Goal: Entertainment & Leisure: Consume media (video, audio)

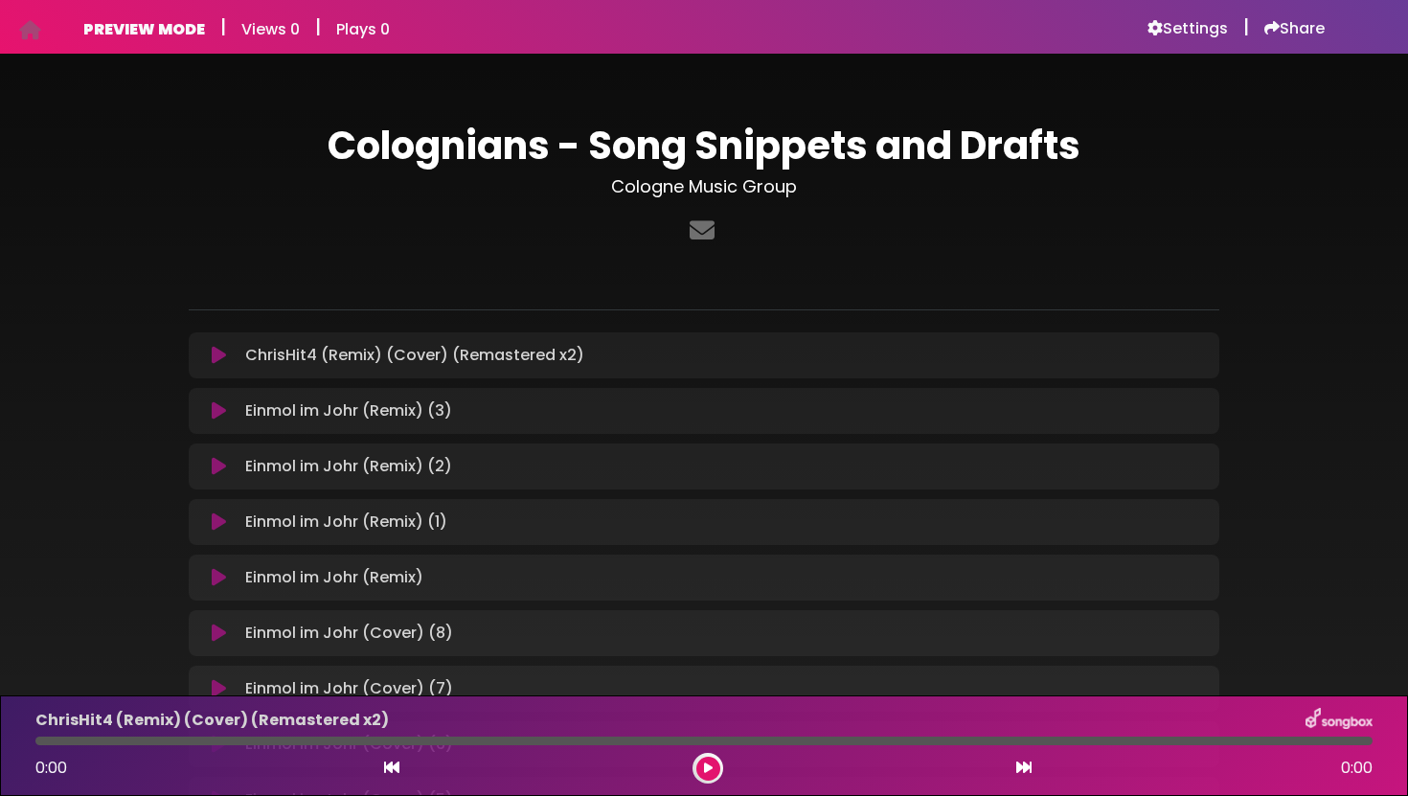
click at [223, 357] on icon at bounding box center [219, 355] width 14 height 19
click at [214, 357] on icon at bounding box center [219, 355] width 14 height 19
click at [217, 413] on icon at bounding box center [219, 410] width 14 height 19
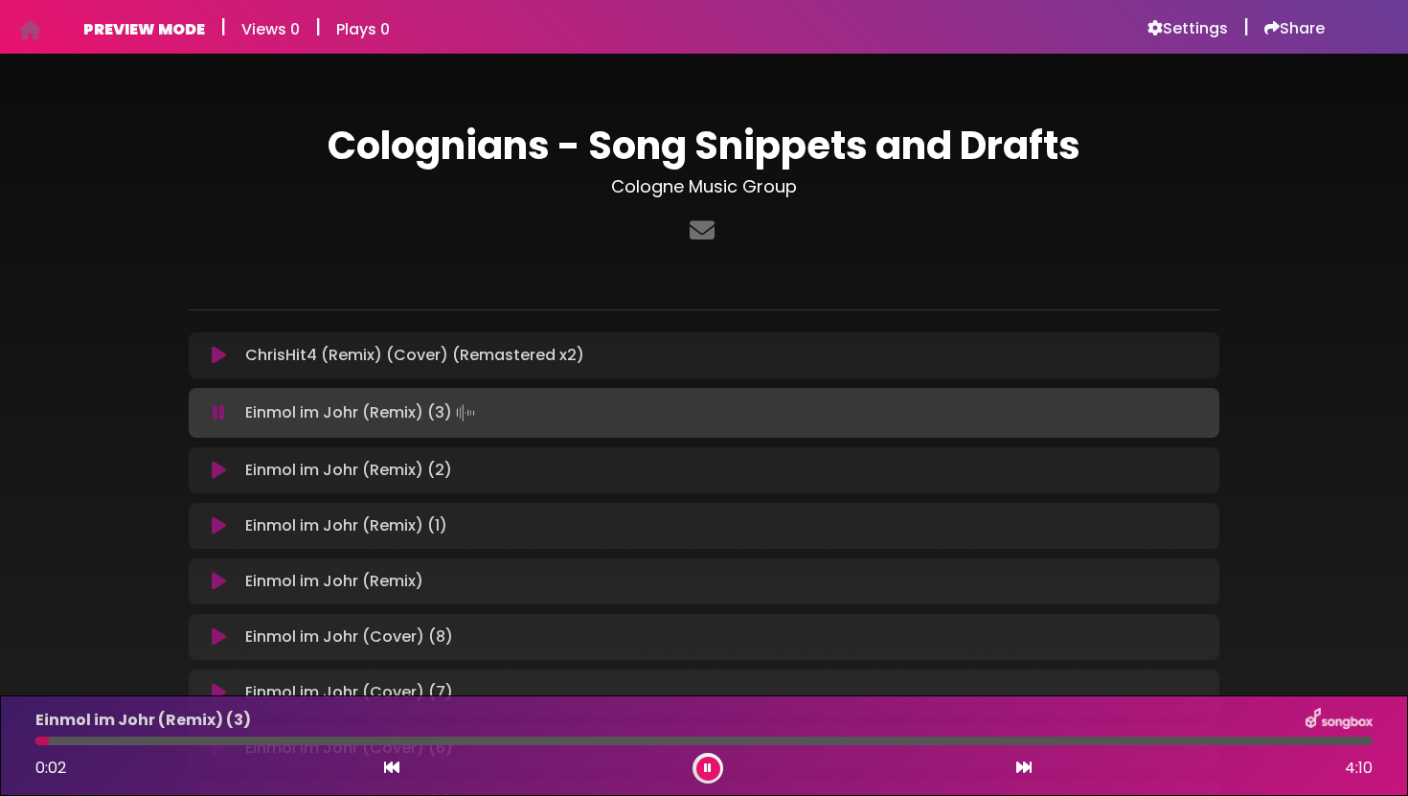
click at [216, 472] on icon at bounding box center [219, 470] width 14 height 19
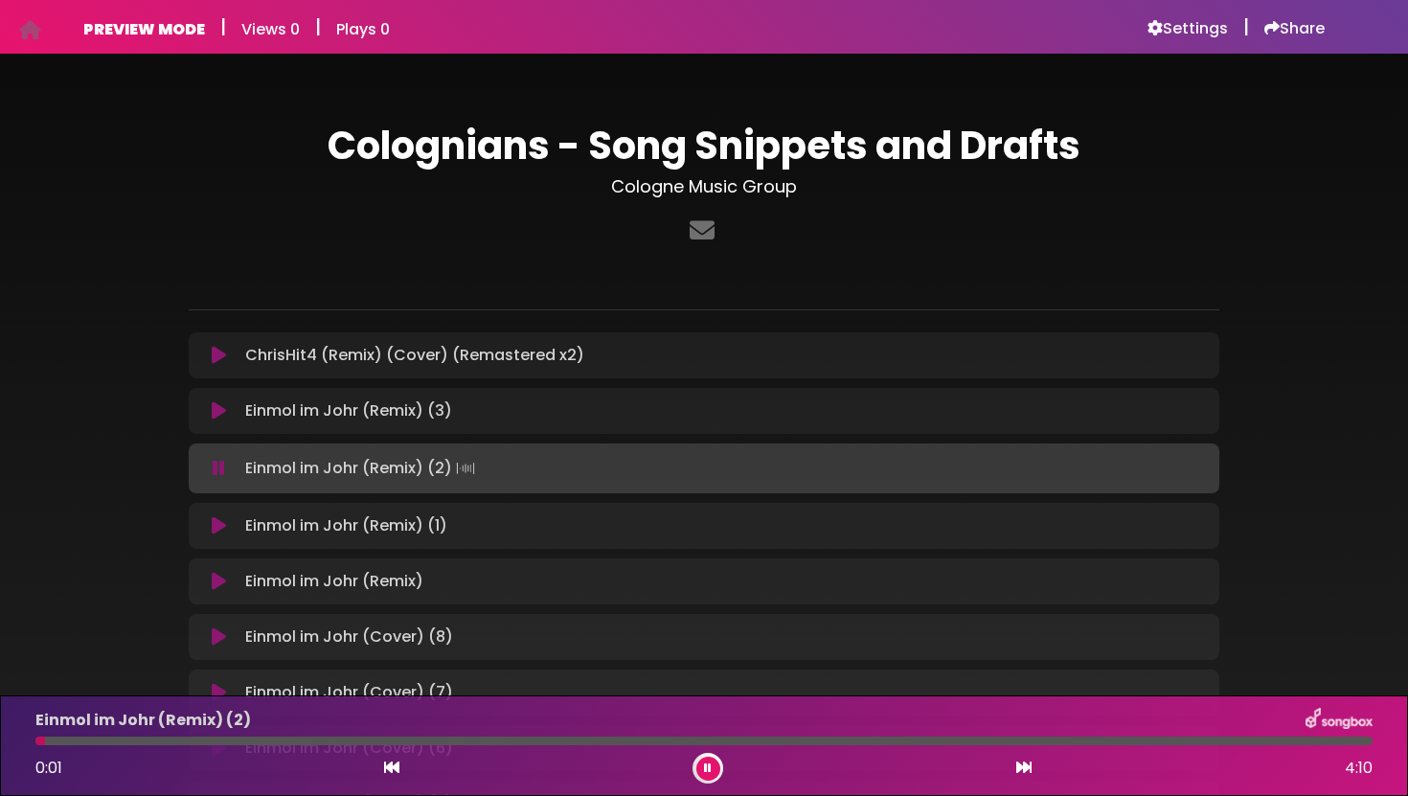
click at [224, 526] on icon at bounding box center [219, 525] width 14 height 19
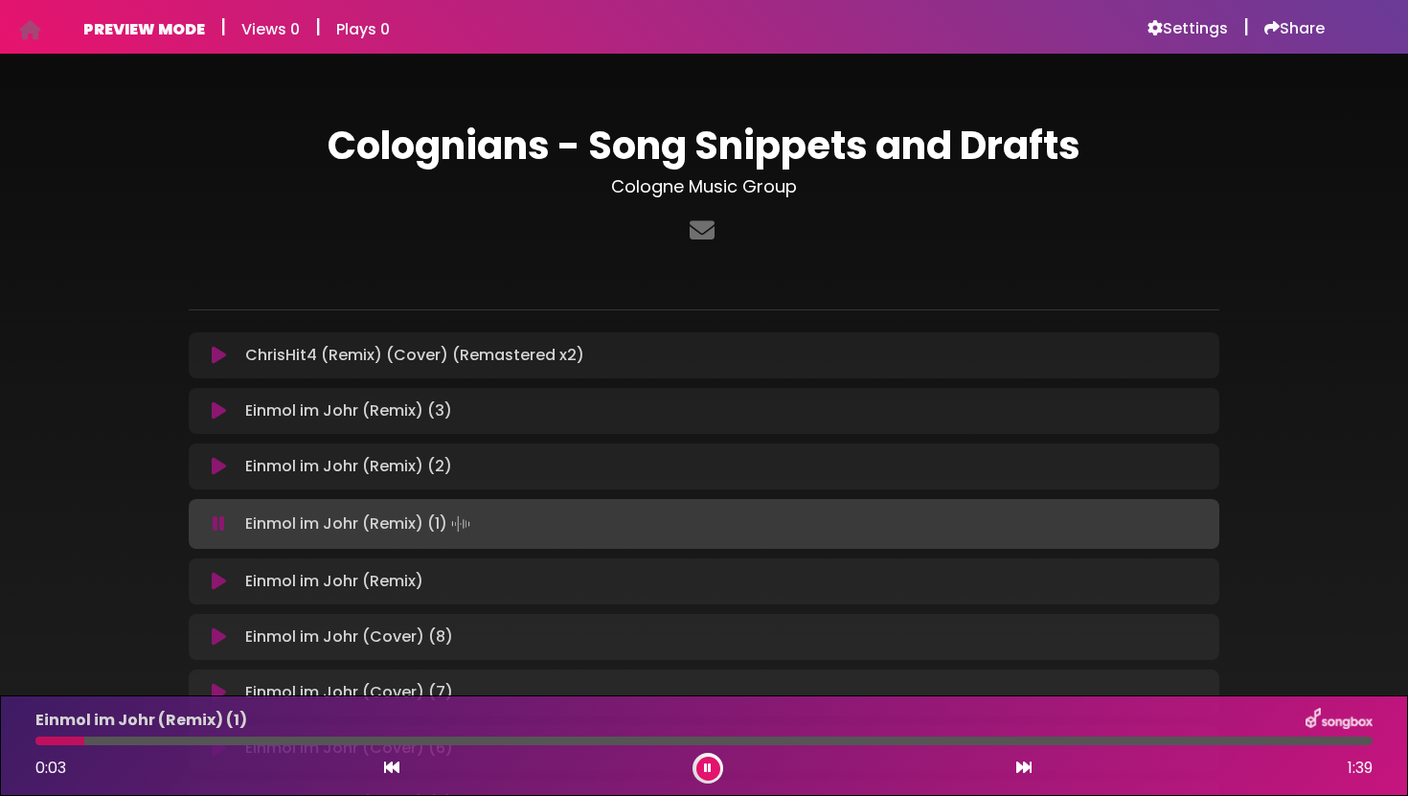
click at [218, 585] on icon at bounding box center [219, 581] width 14 height 19
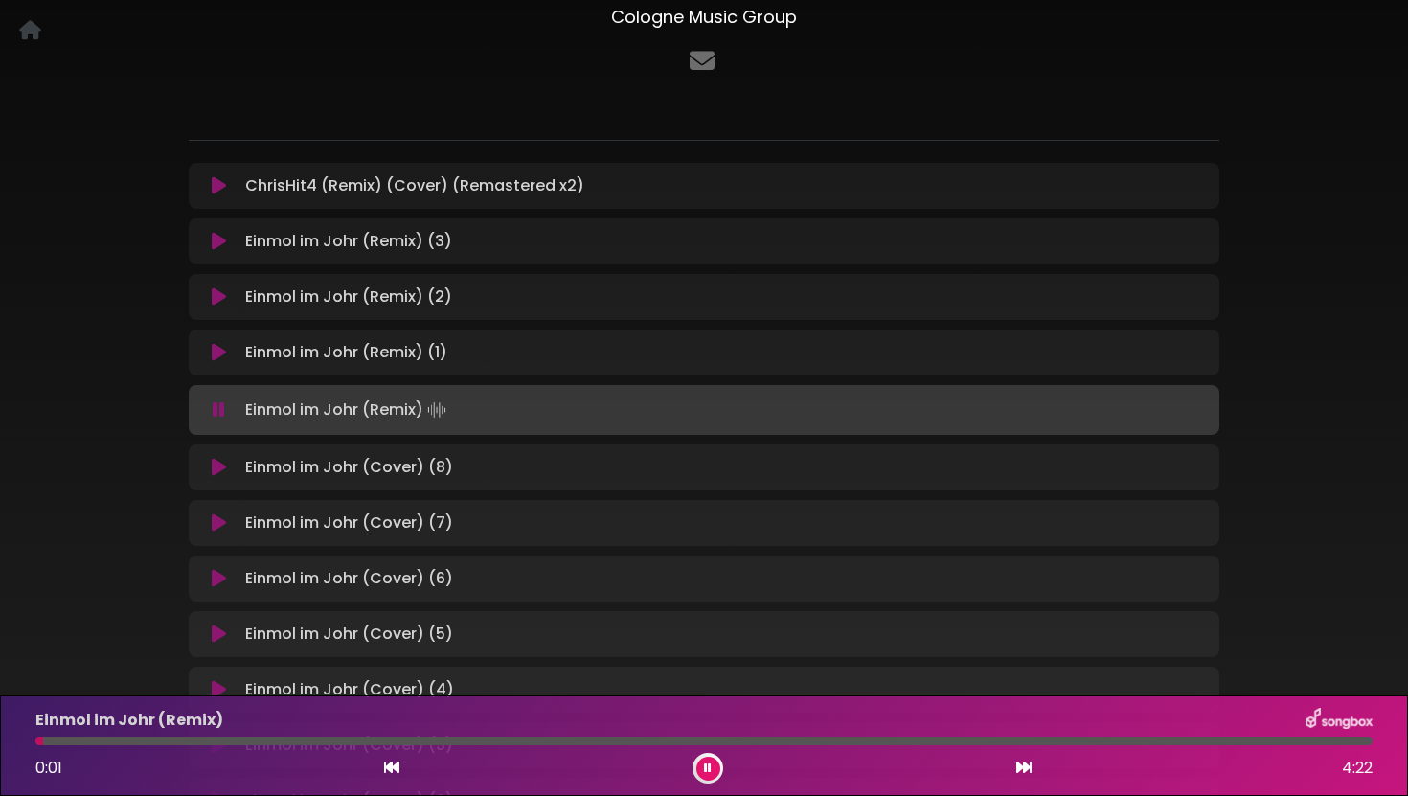
scroll to position [170, 0]
click at [217, 470] on icon at bounding box center [219, 466] width 14 height 19
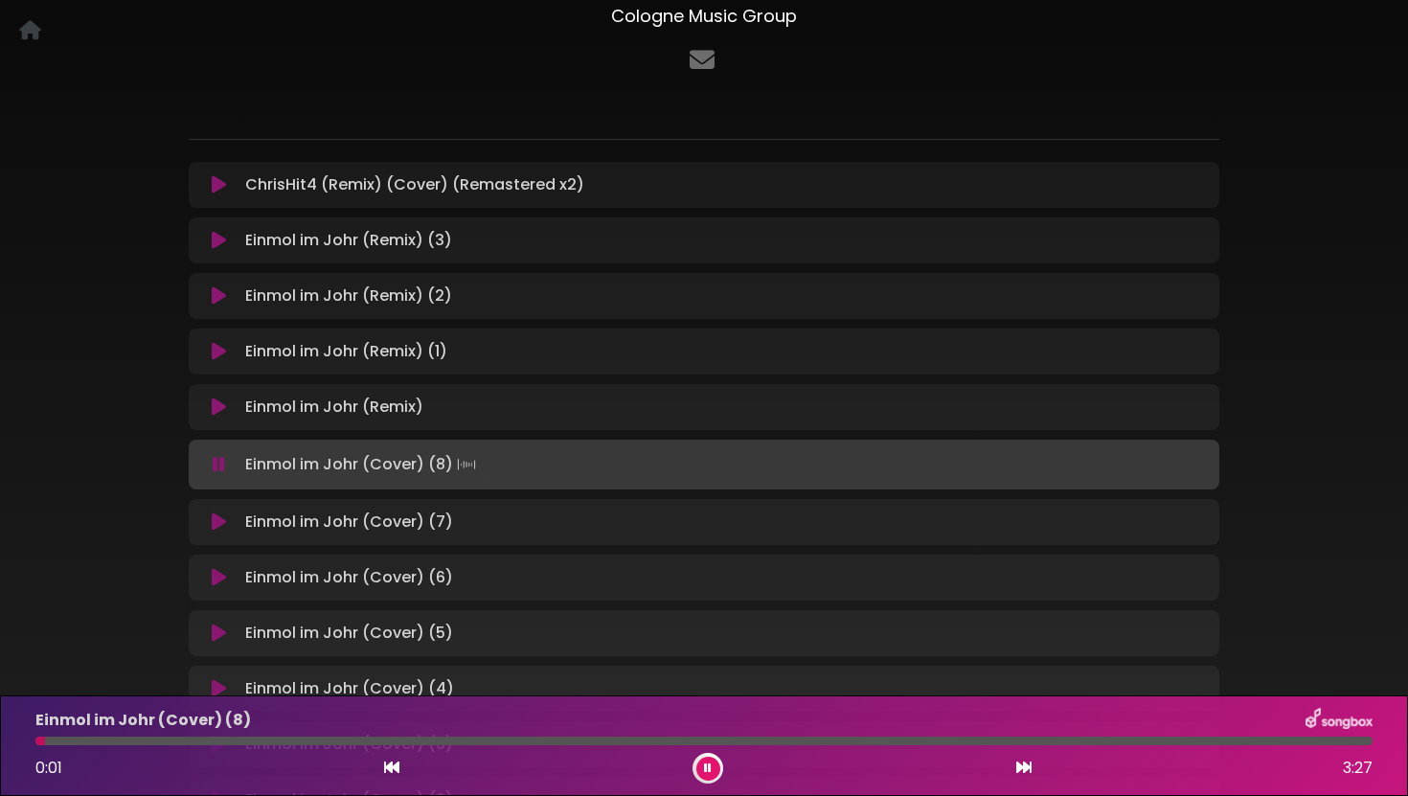
click at [217, 525] on icon at bounding box center [219, 521] width 14 height 19
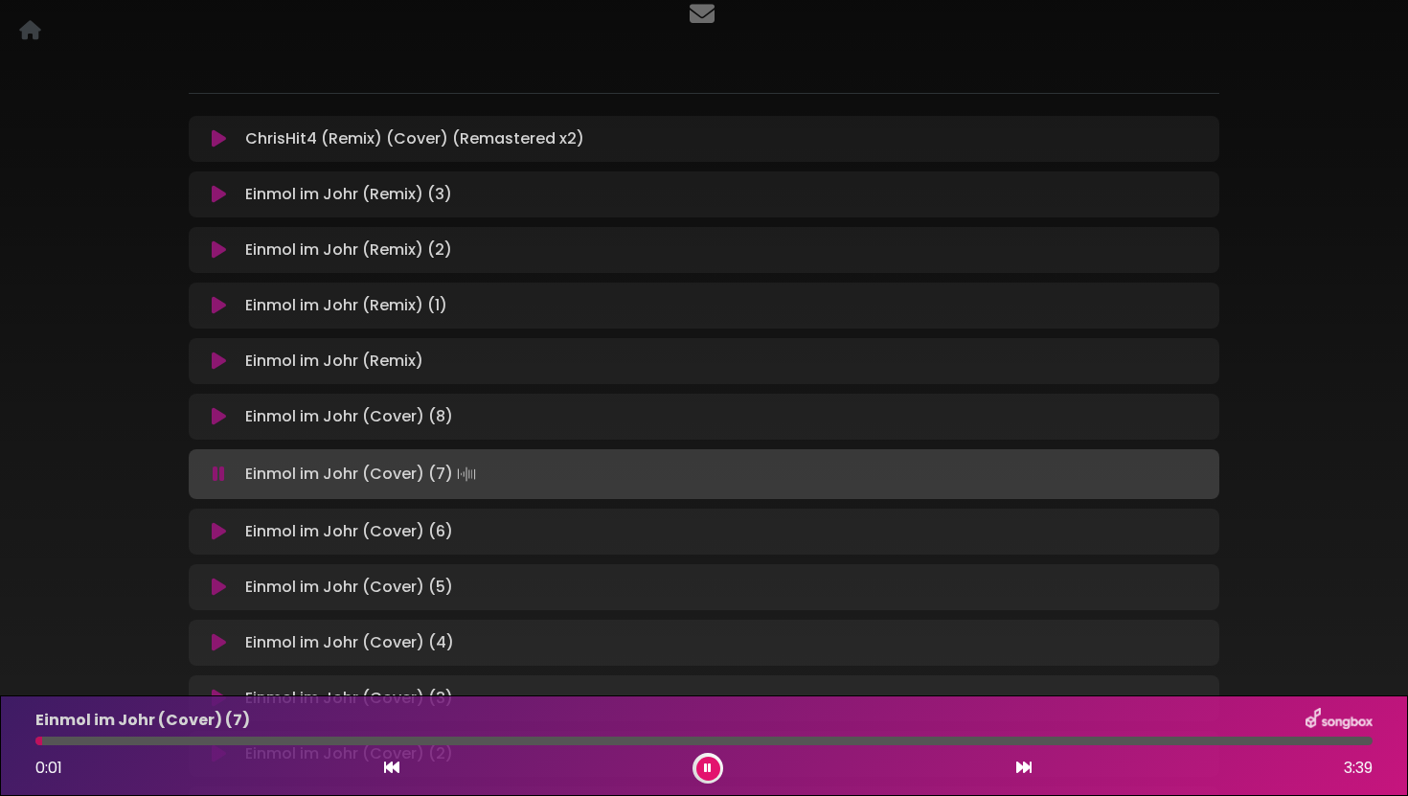
scroll to position [225, 0]
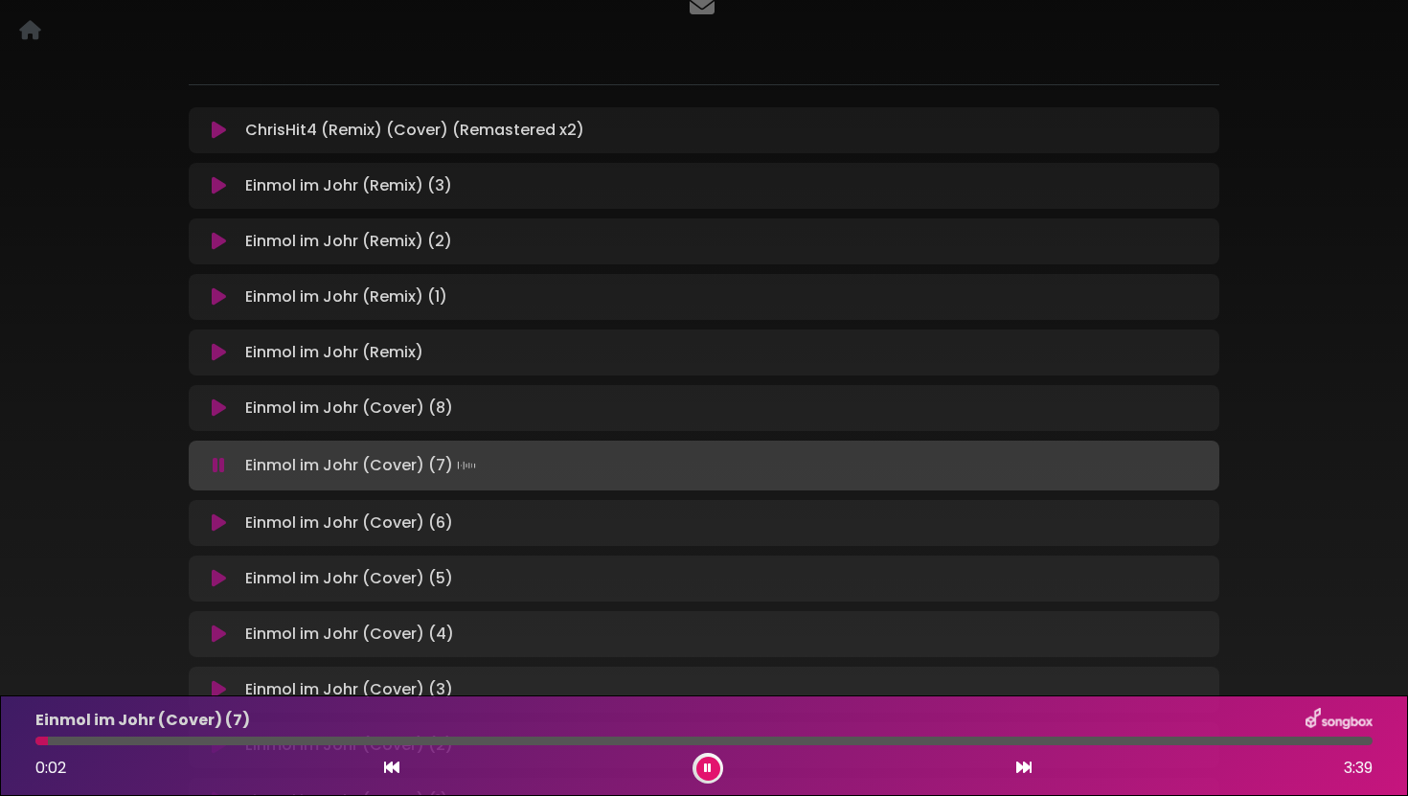
click at [218, 527] on icon at bounding box center [219, 522] width 14 height 19
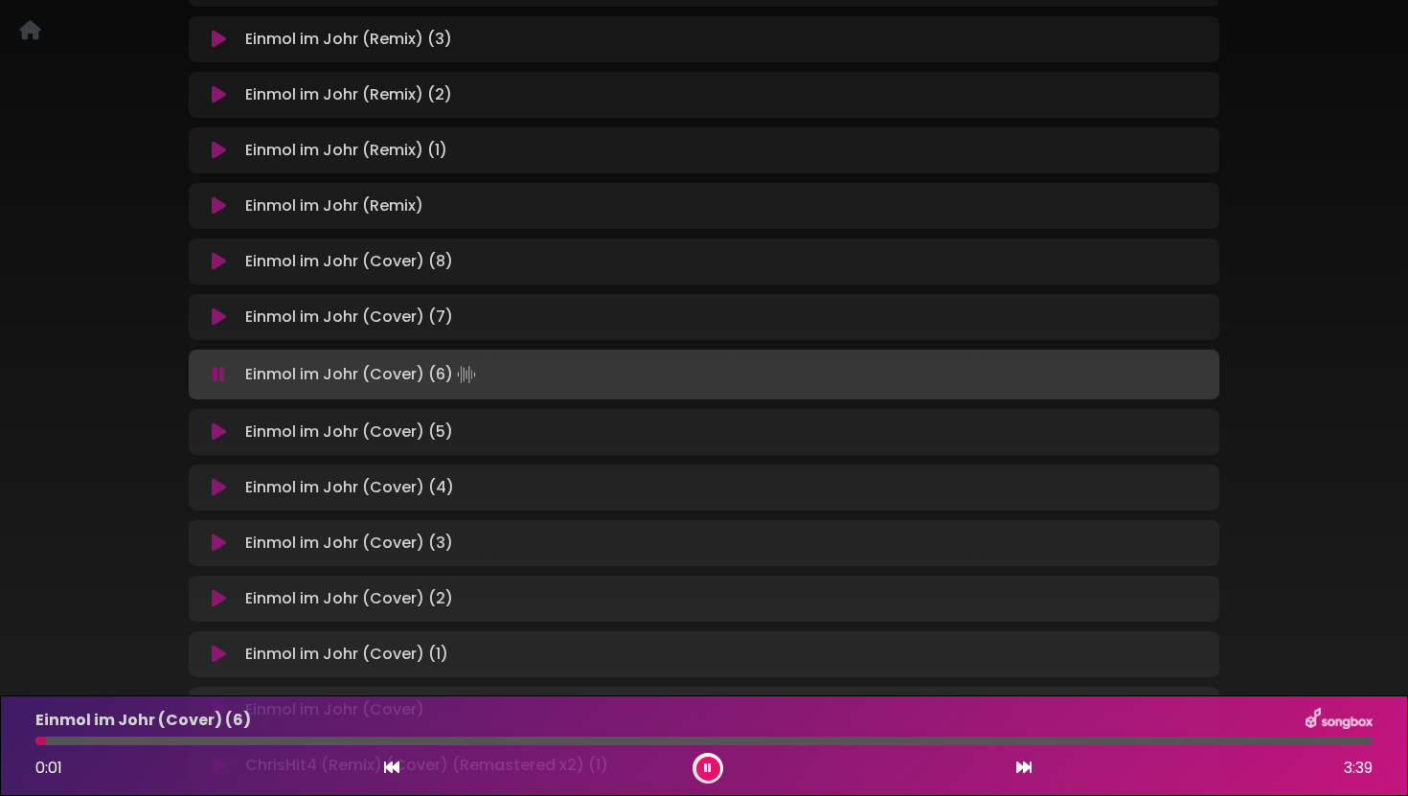
scroll to position [396, 0]
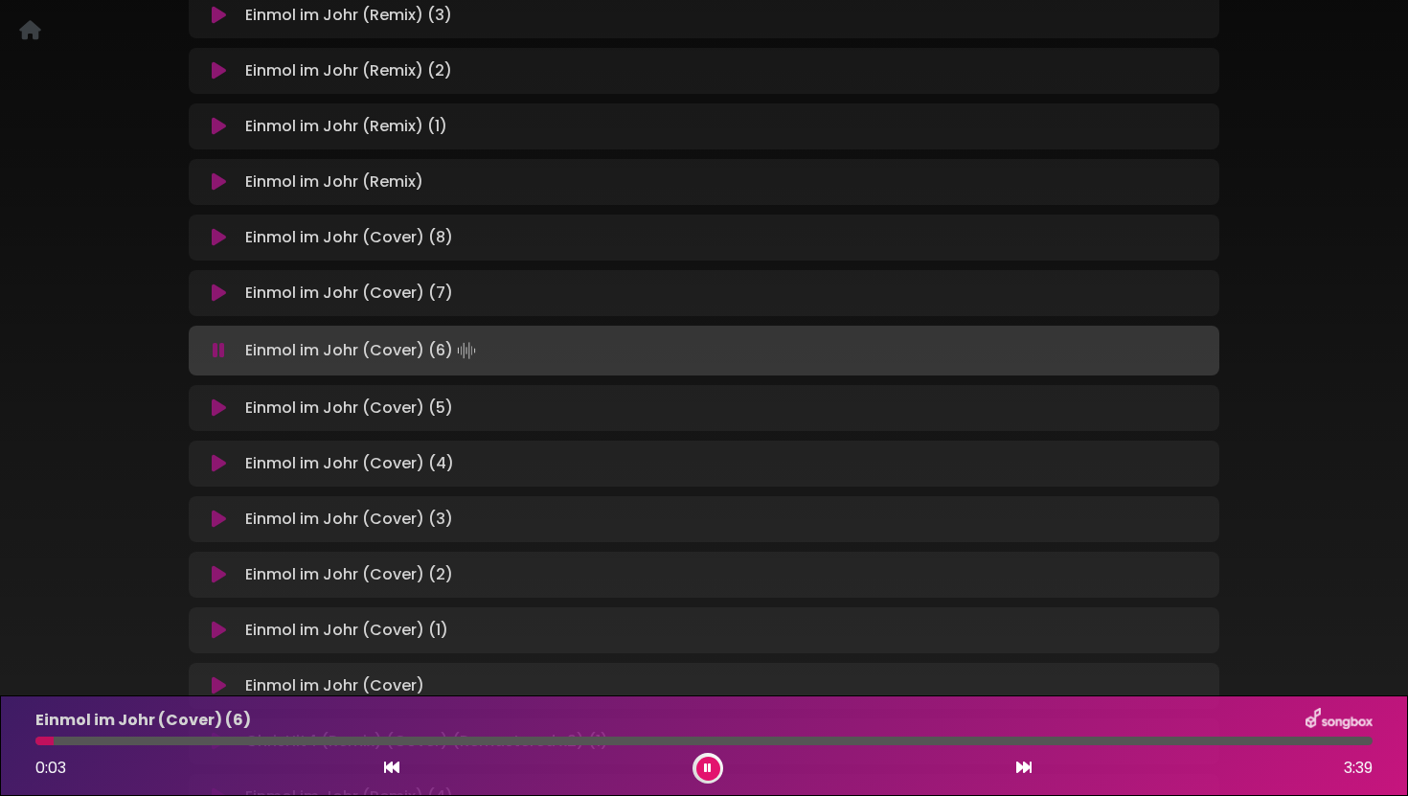
click at [223, 409] on icon at bounding box center [219, 407] width 14 height 19
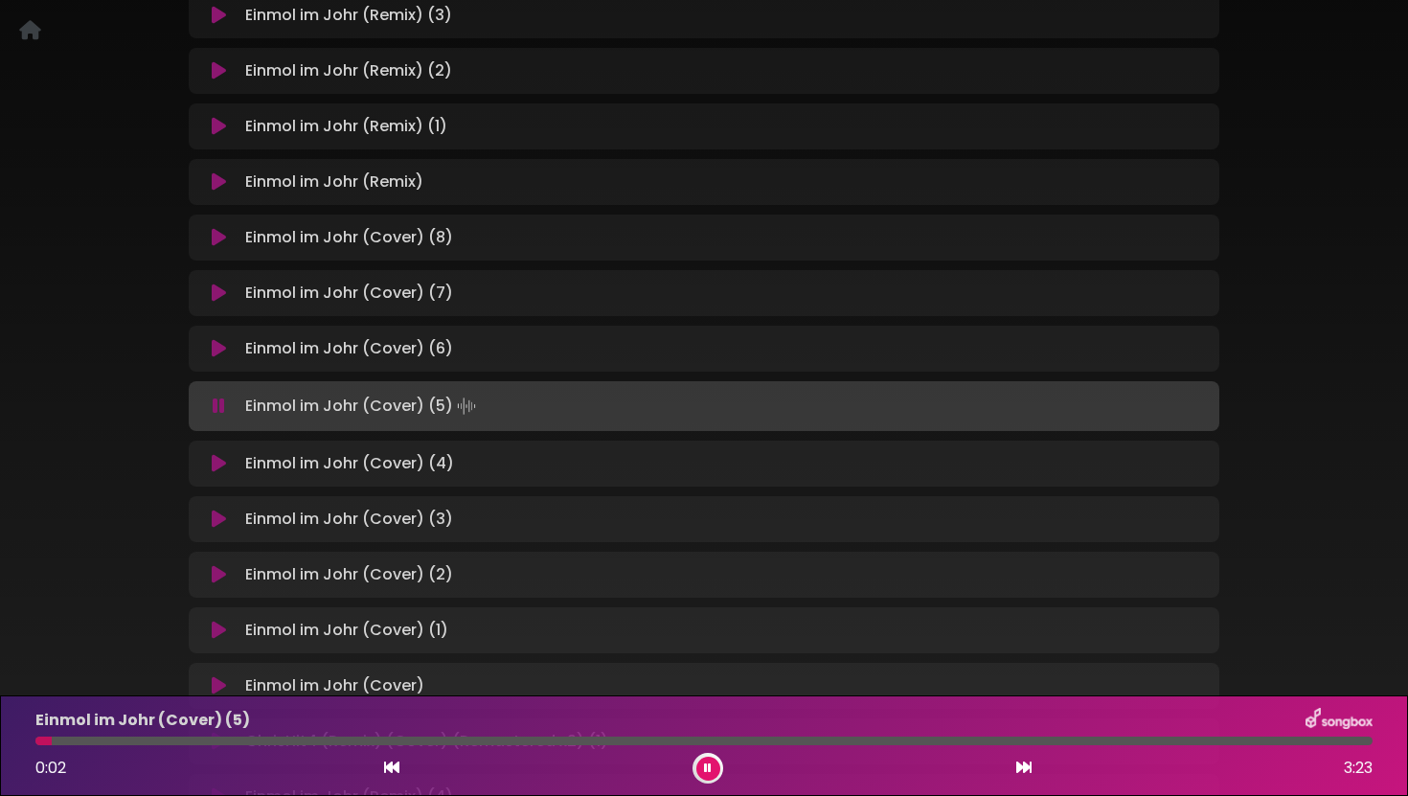
click at [221, 464] on icon at bounding box center [219, 463] width 14 height 19
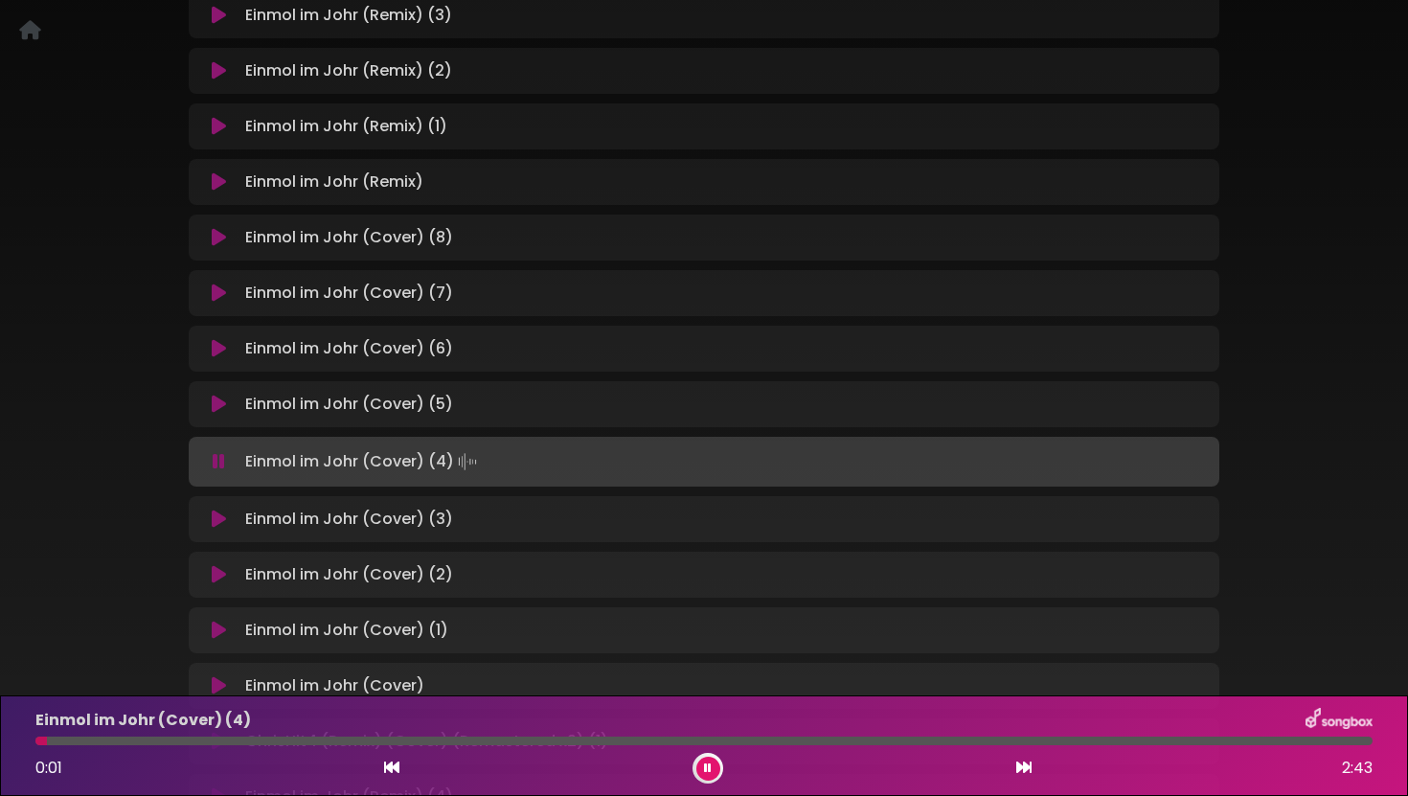
click at [220, 522] on icon at bounding box center [219, 518] width 14 height 19
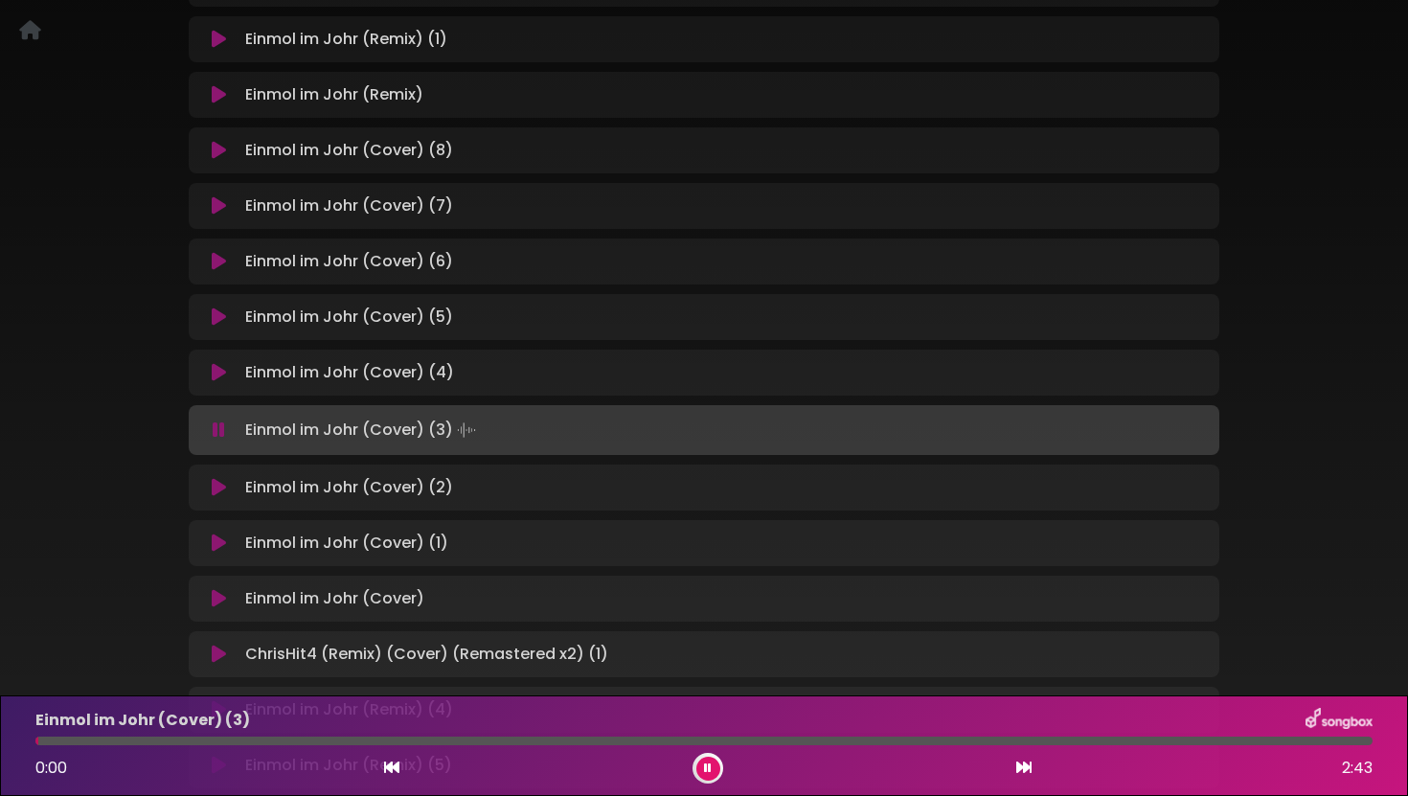
scroll to position [486, 0]
click at [219, 537] on icon at bounding box center [219, 540] width 14 height 19
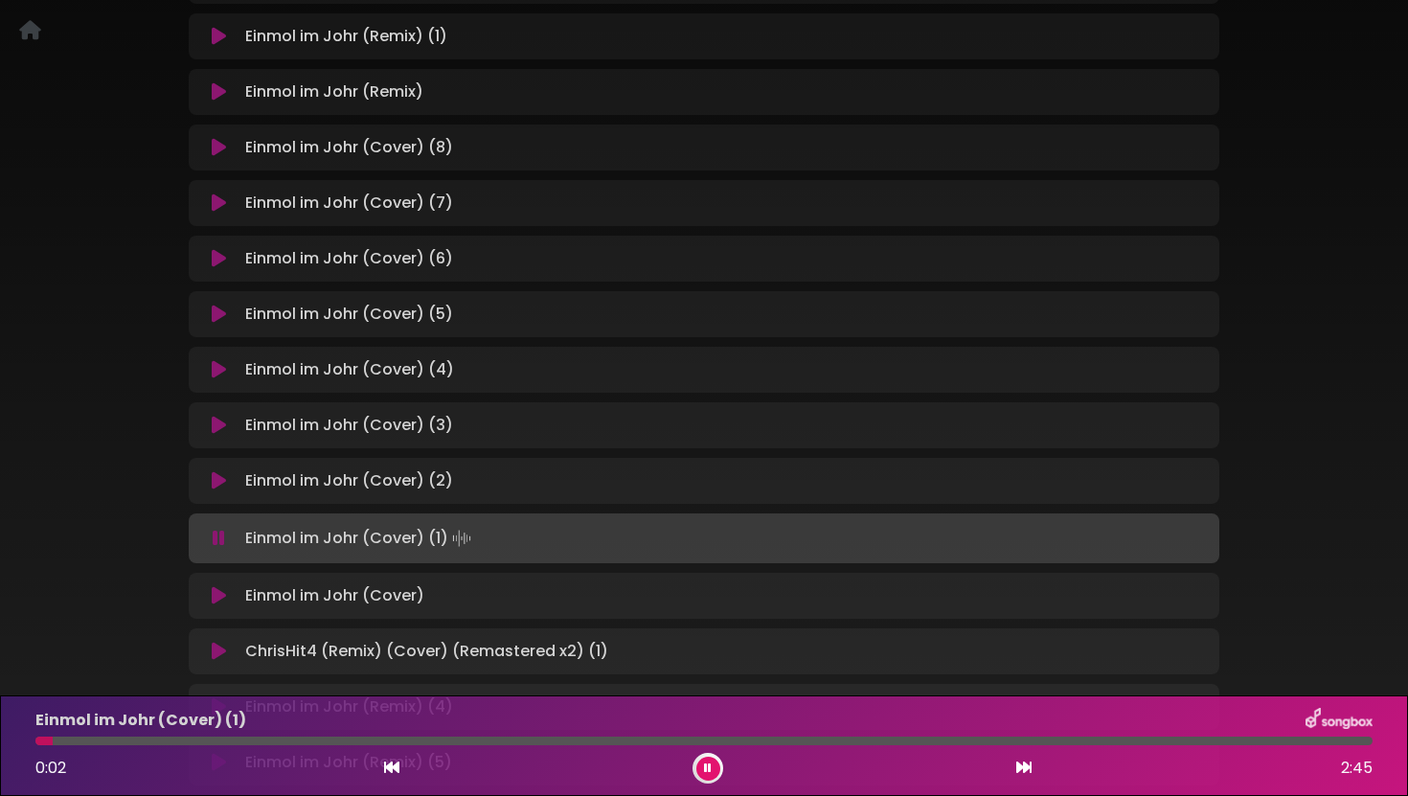
click at [218, 599] on icon at bounding box center [219, 595] width 14 height 19
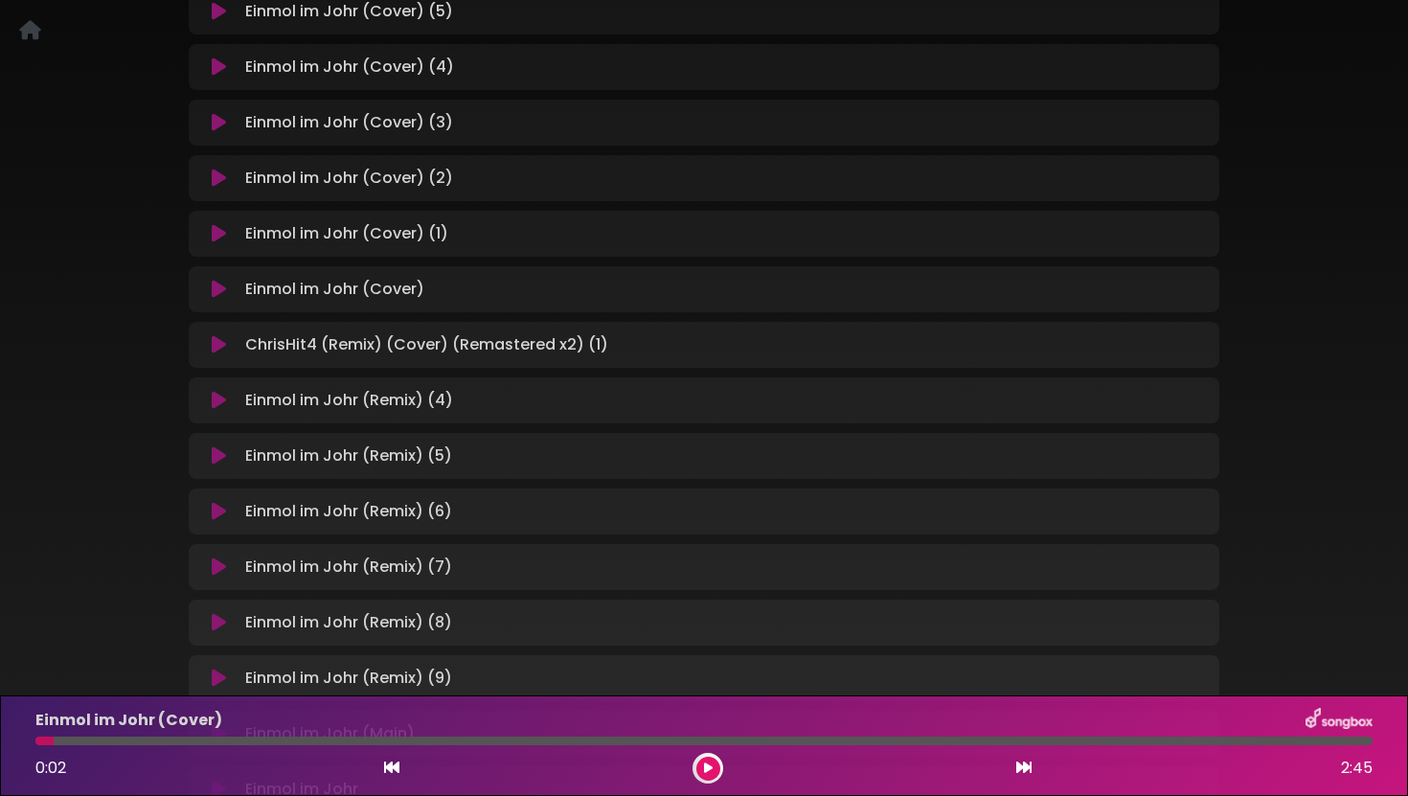
scroll to position [790, 0]
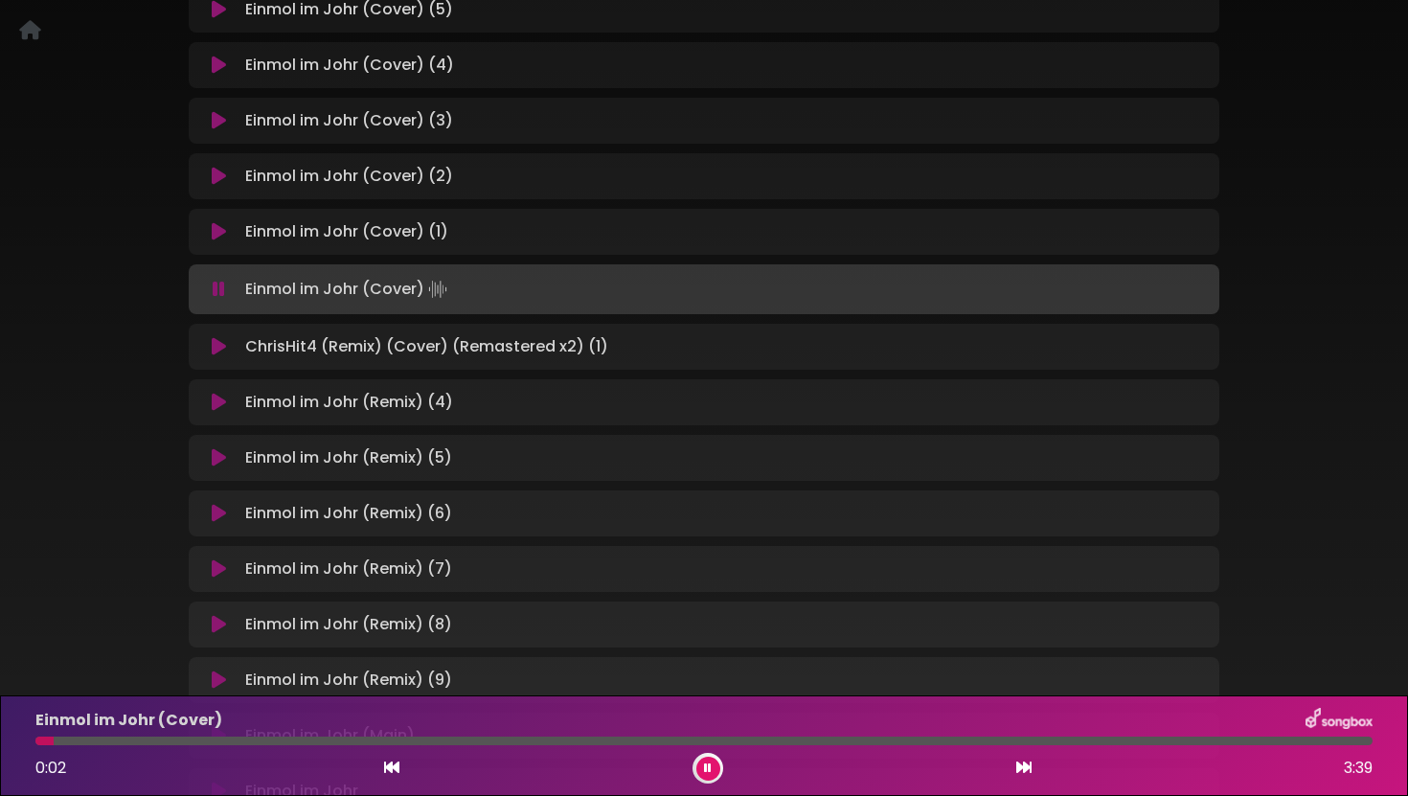
click at [223, 343] on icon at bounding box center [219, 346] width 14 height 19
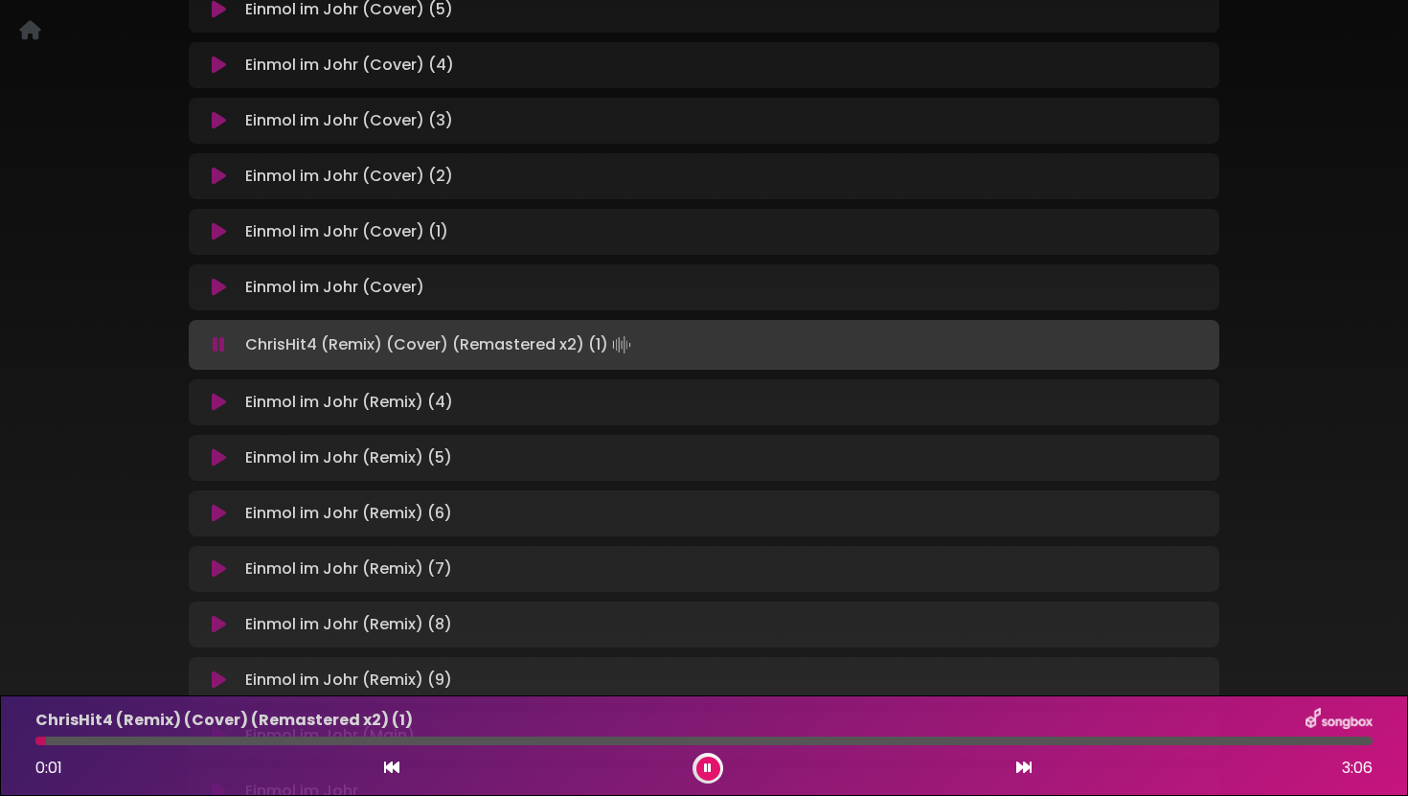
click at [219, 405] on icon at bounding box center [219, 402] width 14 height 19
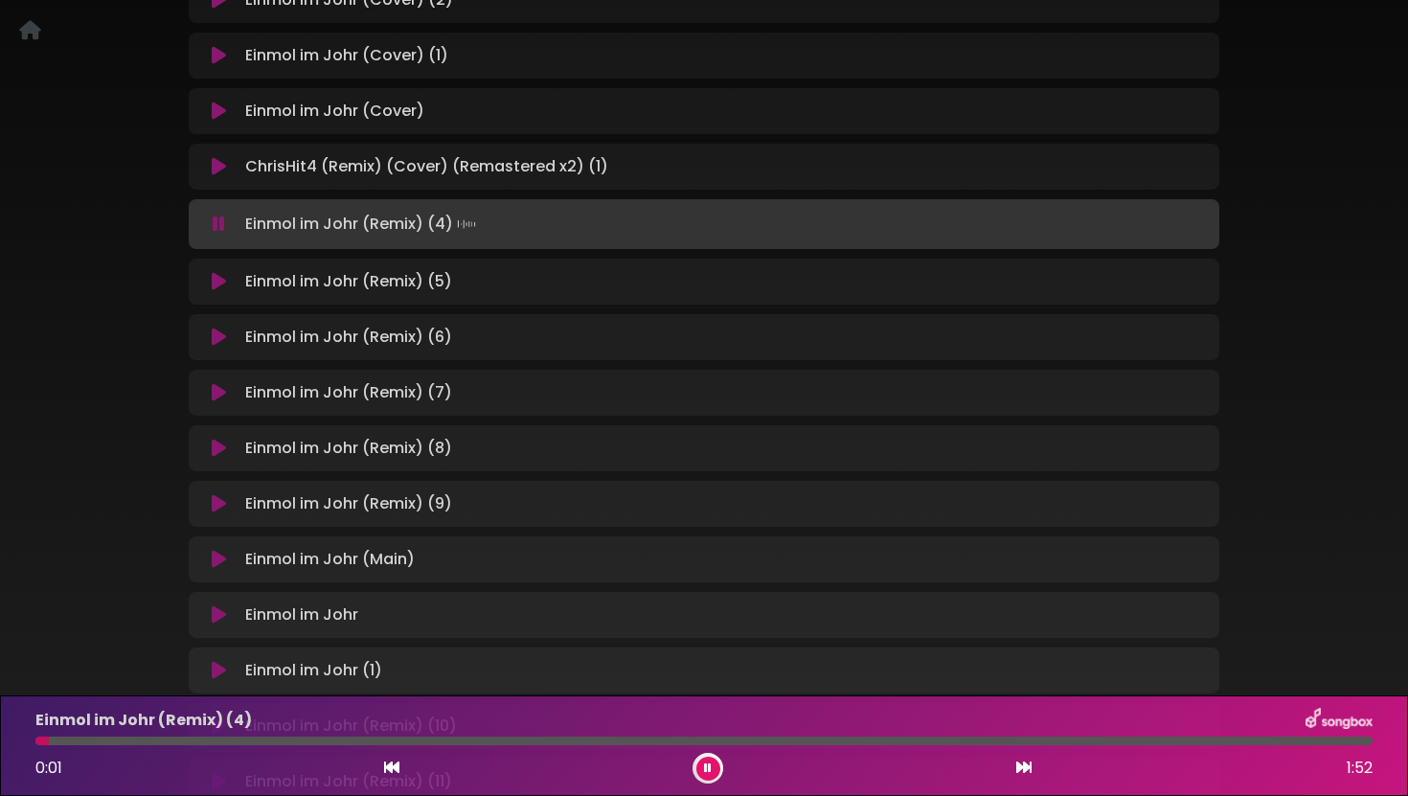
scroll to position [967, 0]
click at [215, 393] on icon at bounding box center [219, 391] width 14 height 19
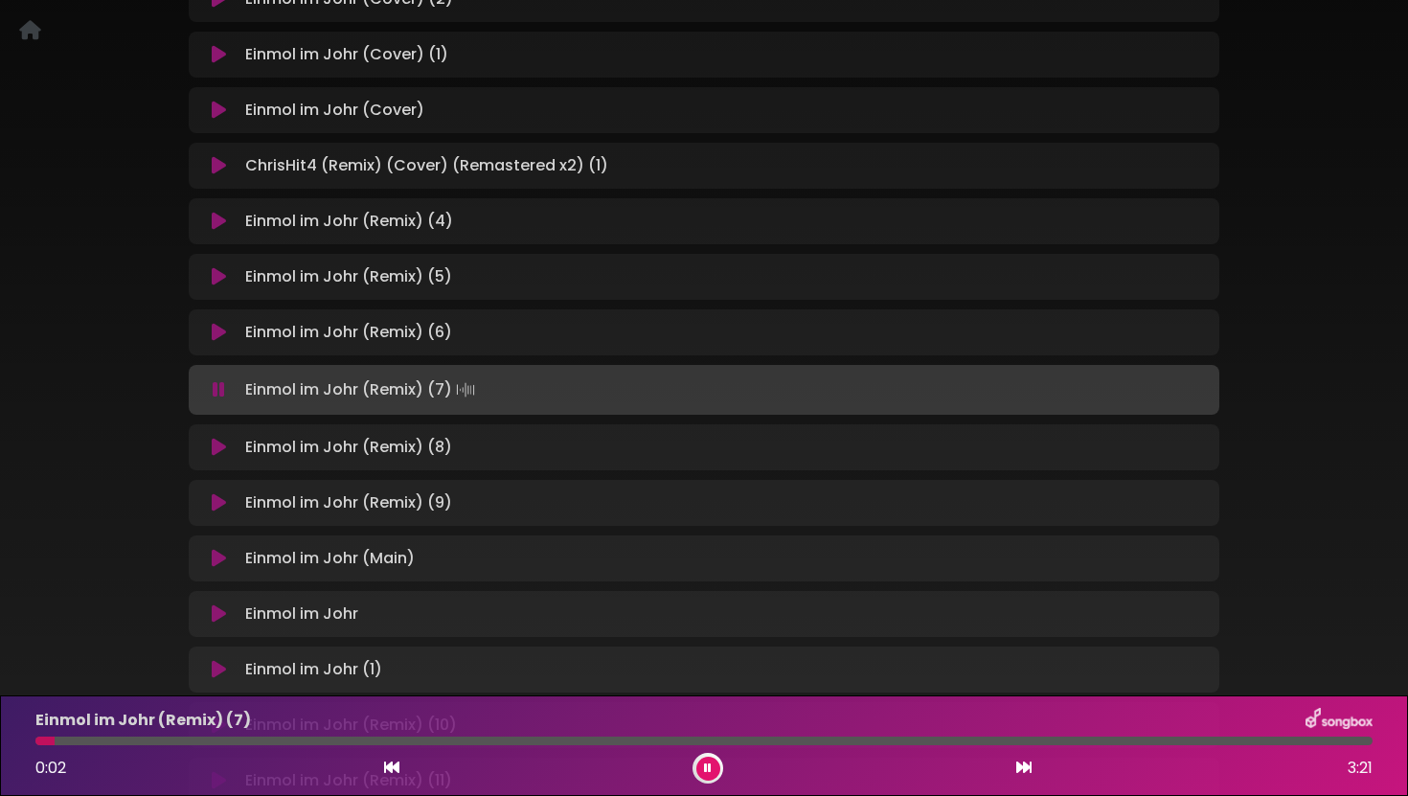
click at [220, 504] on icon at bounding box center [219, 502] width 14 height 19
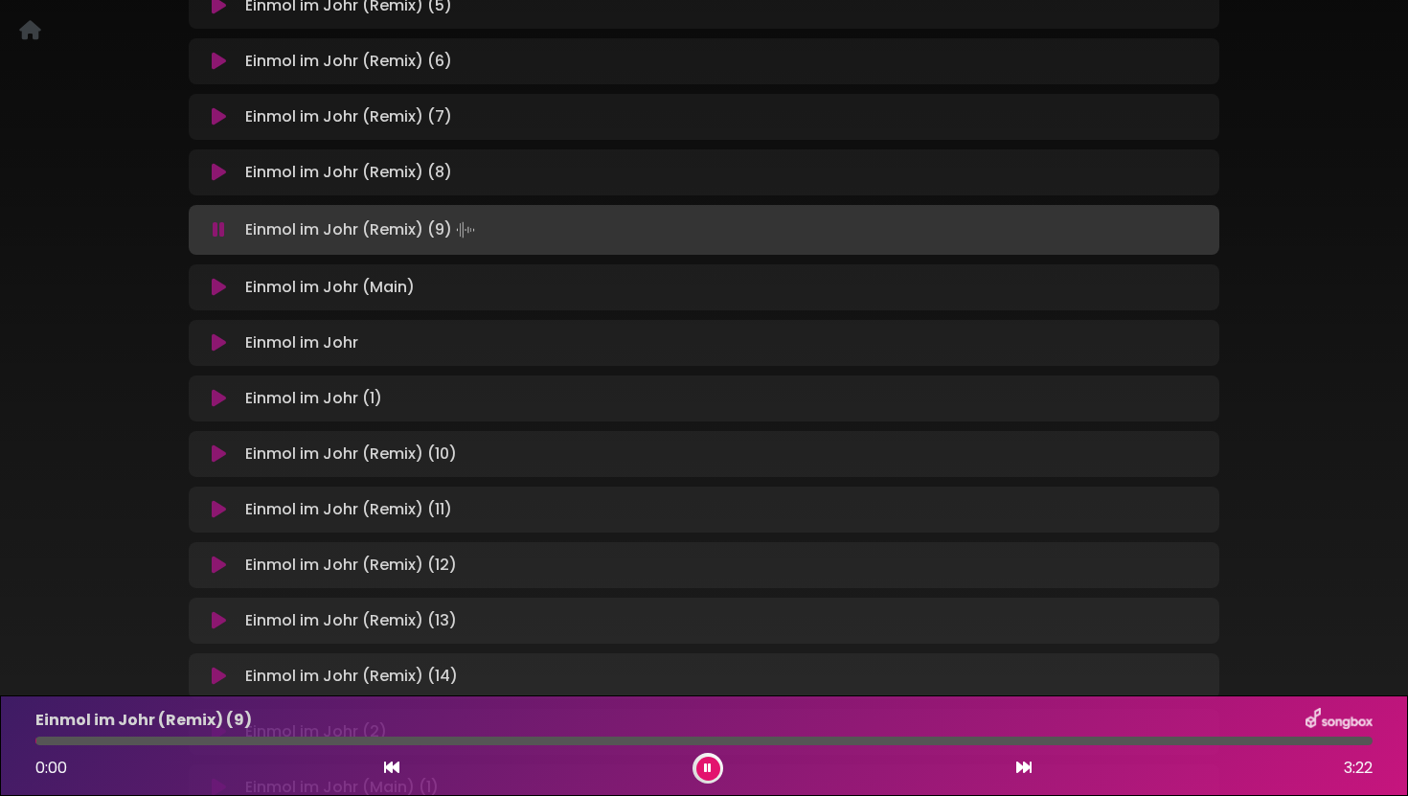
scroll to position [1246, 0]
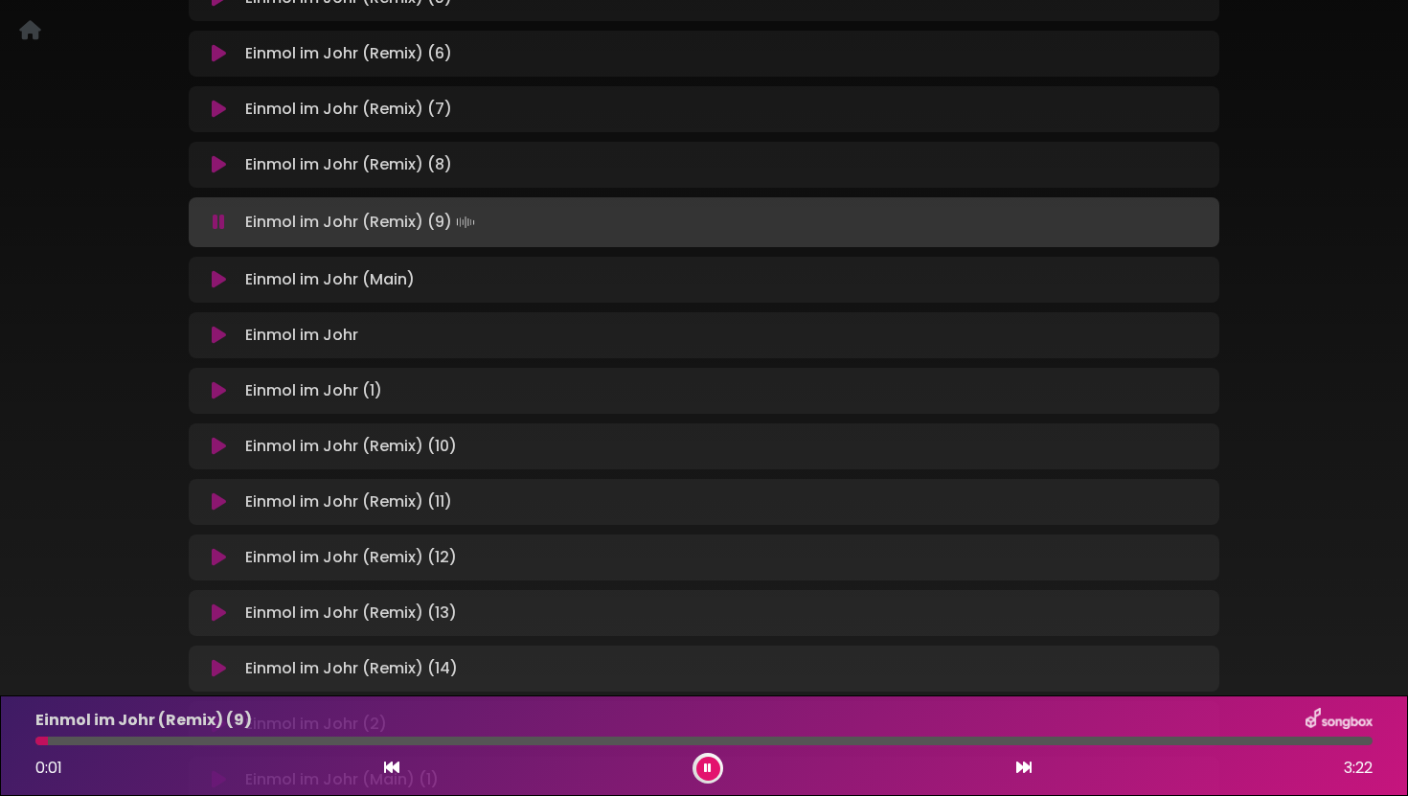
click at [220, 504] on icon at bounding box center [219, 501] width 14 height 19
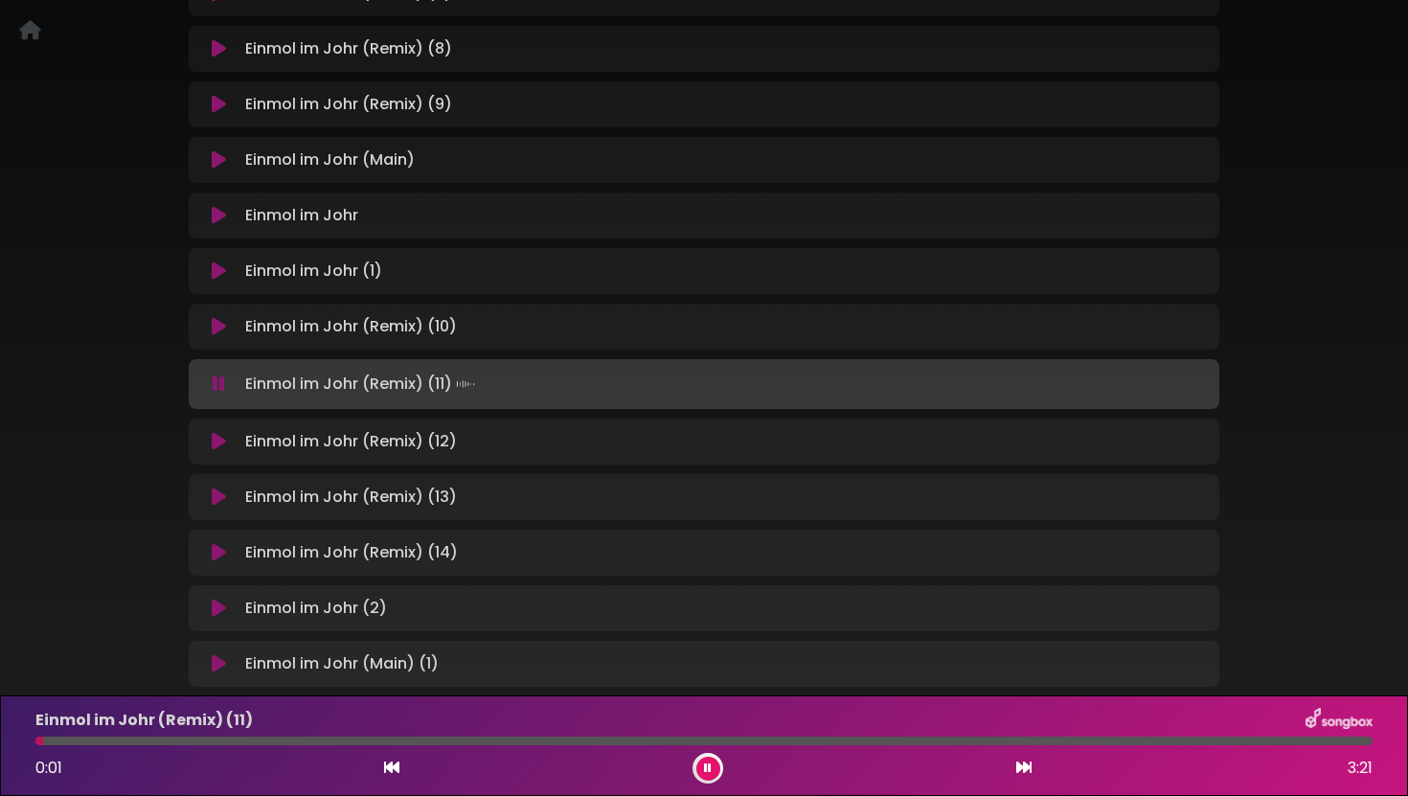
scroll to position [1474, 0]
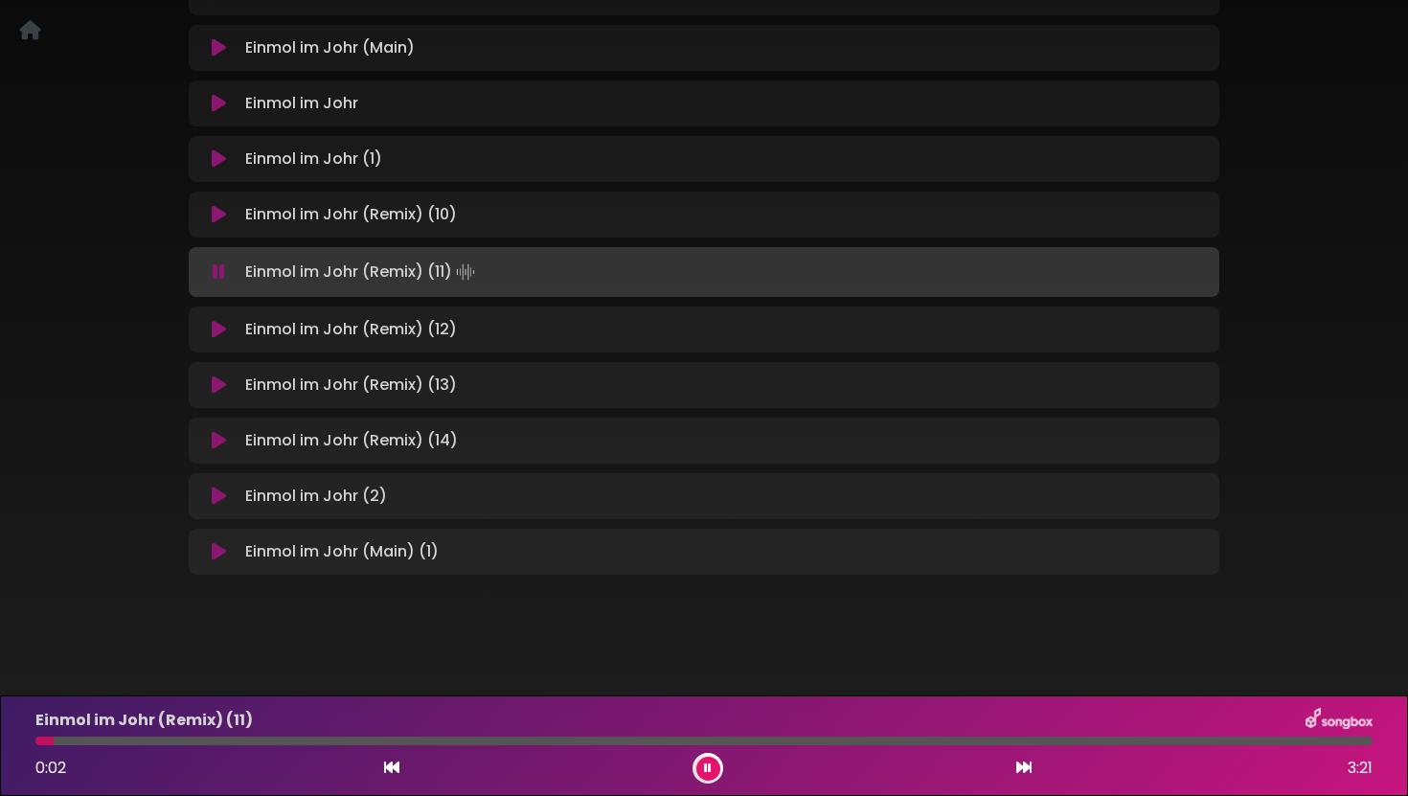
click at [222, 547] on icon at bounding box center [219, 551] width 14 height 19
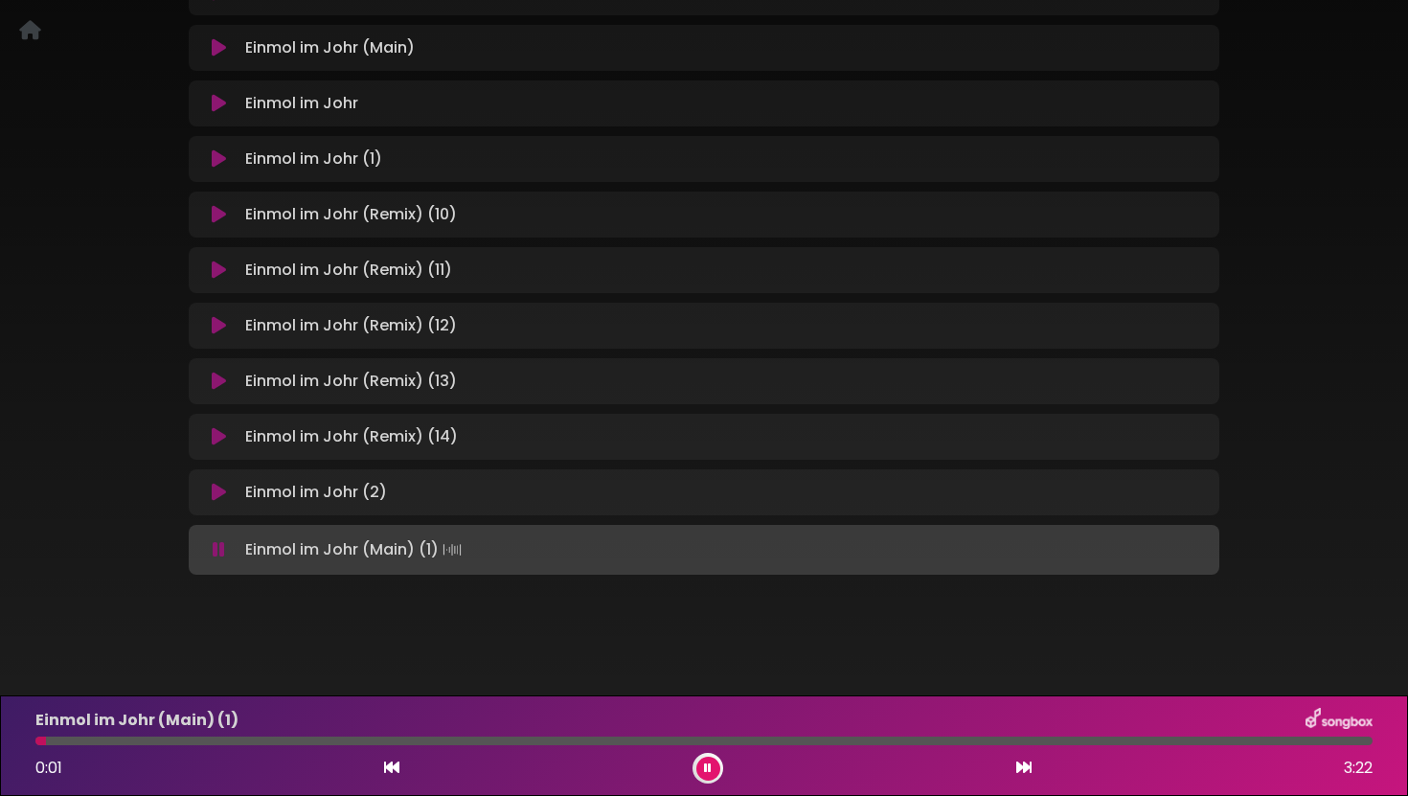
click at [223, 492] on icon at bounding box center [219, 492] width 14 height 19
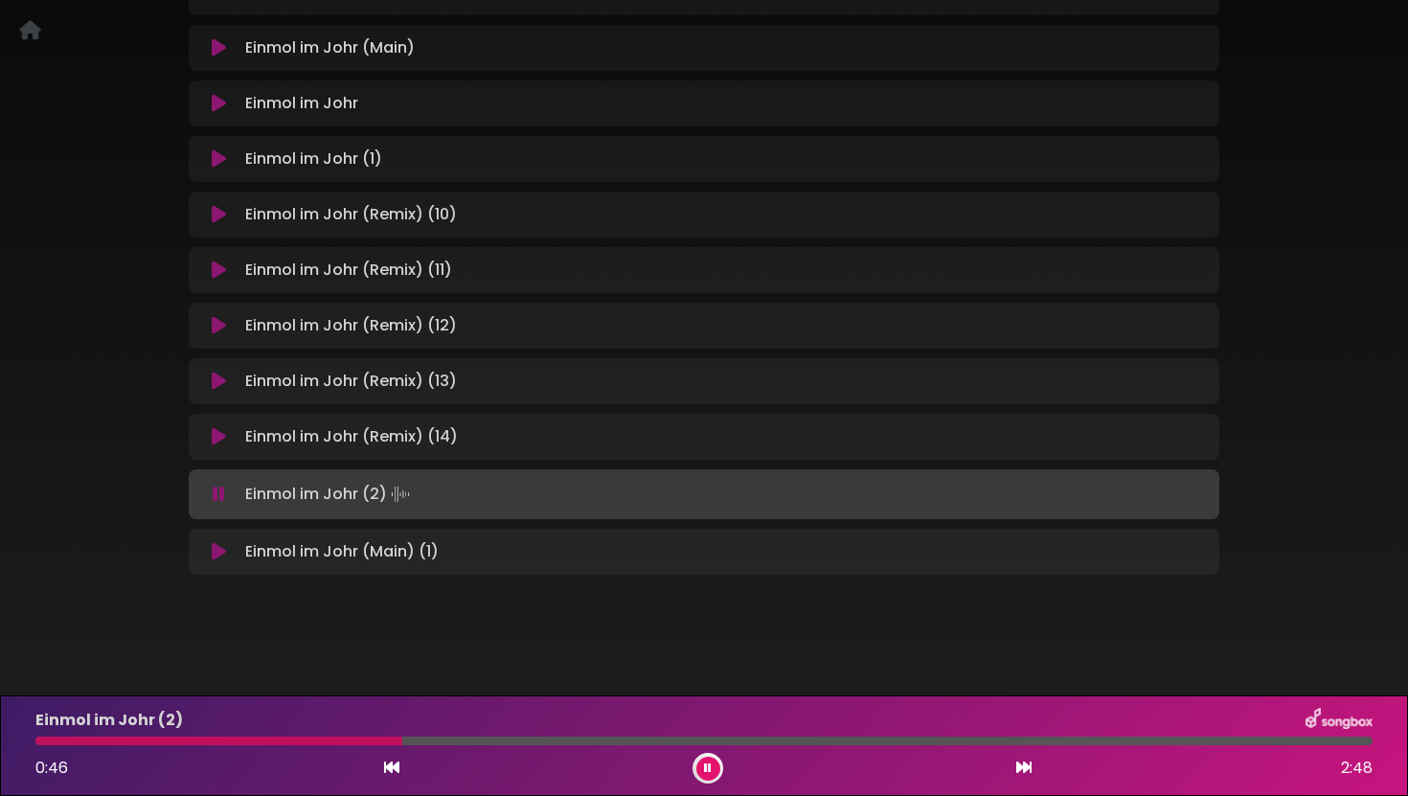
drag, startPoint x: 496, startPoint y: 563, endPoint x: 505, endPoint y: 571, distance: 11.5
click at [714, 772] on button at bounding box center [708, 769] width 24 height 24
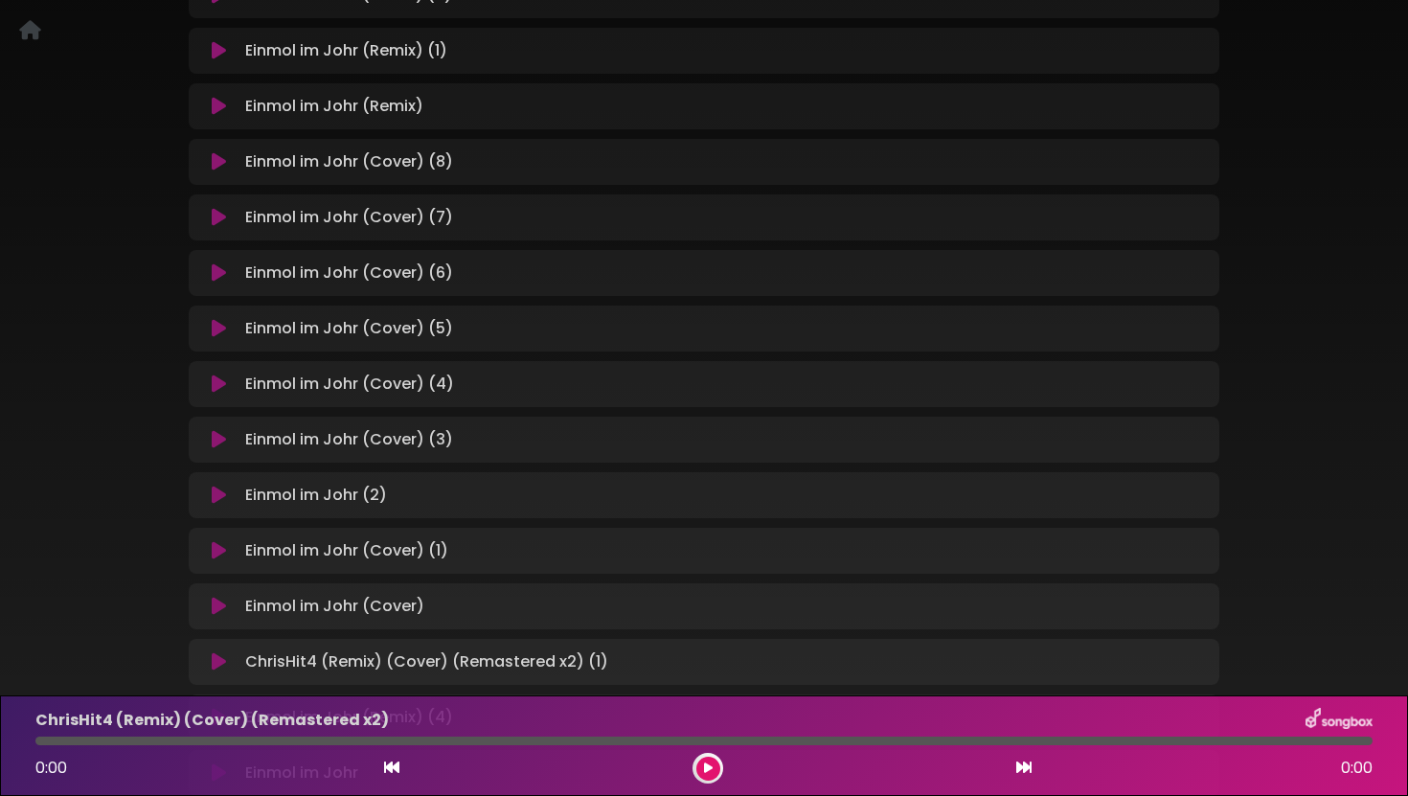
scroll to position [417, 0]
click at [223, 215] on icon at bounding box center [219, 216] width 14 height 19
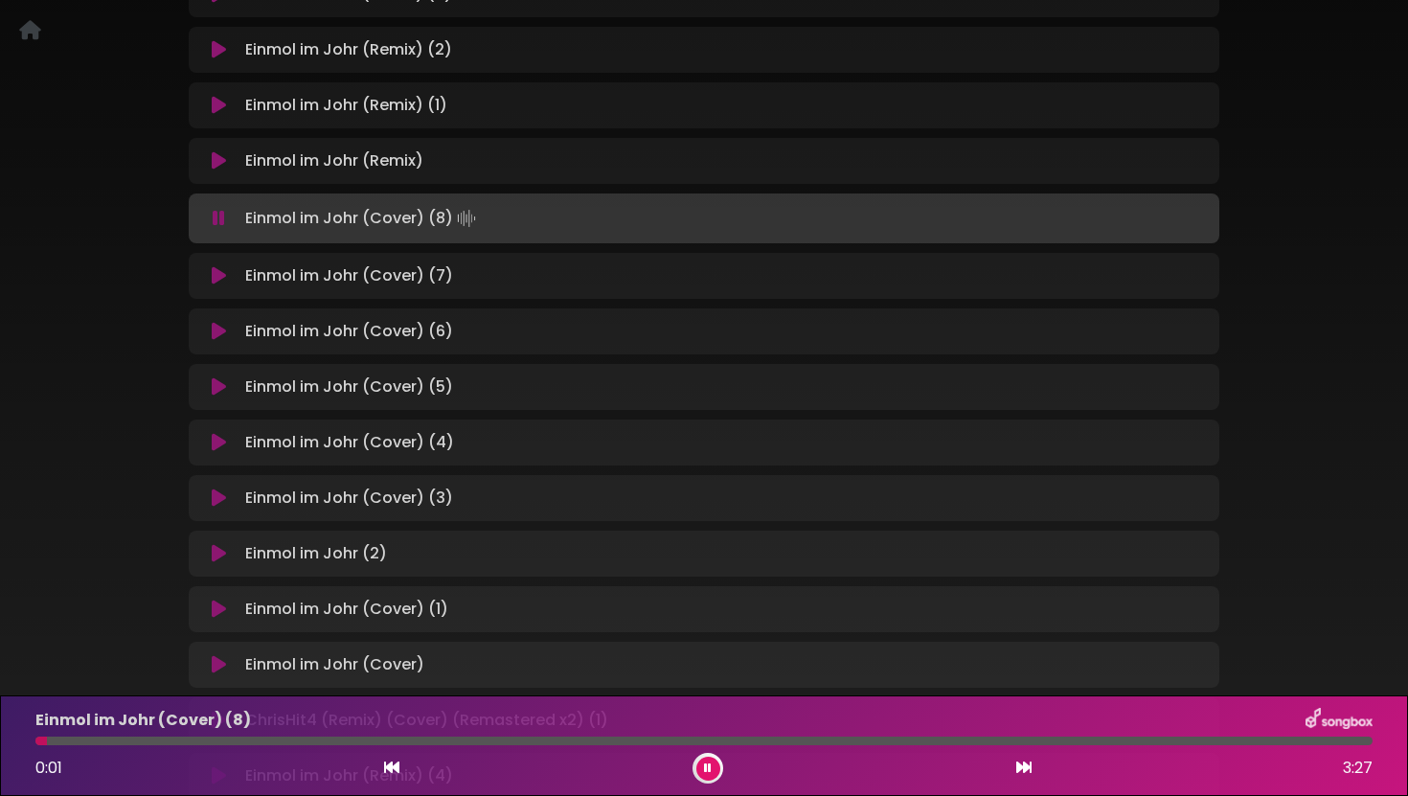
click at [229, 283] on button at bounding box center [218, 275] width 37 height 19
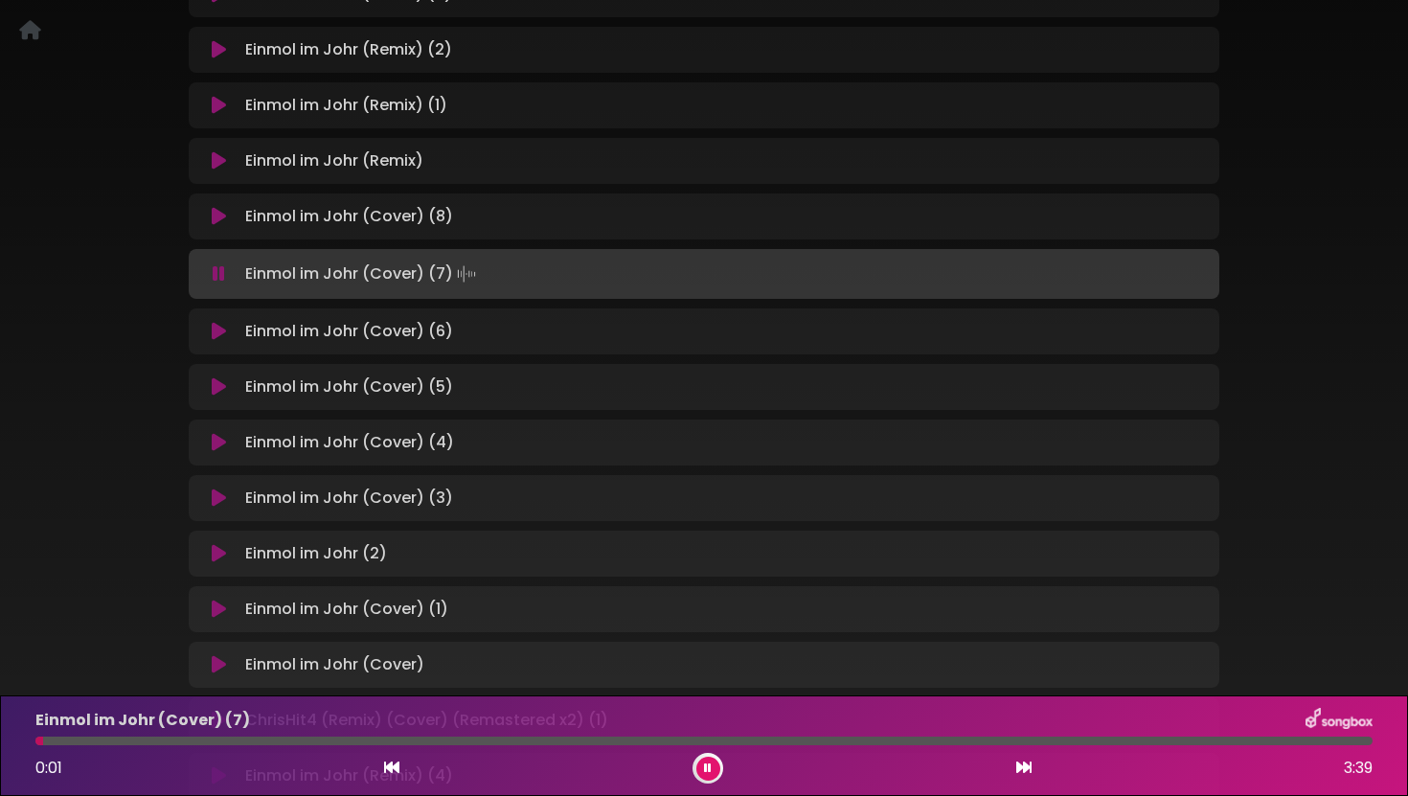
click at [224, 384] on icon at bounding box center [219, 386] width 14 height 19
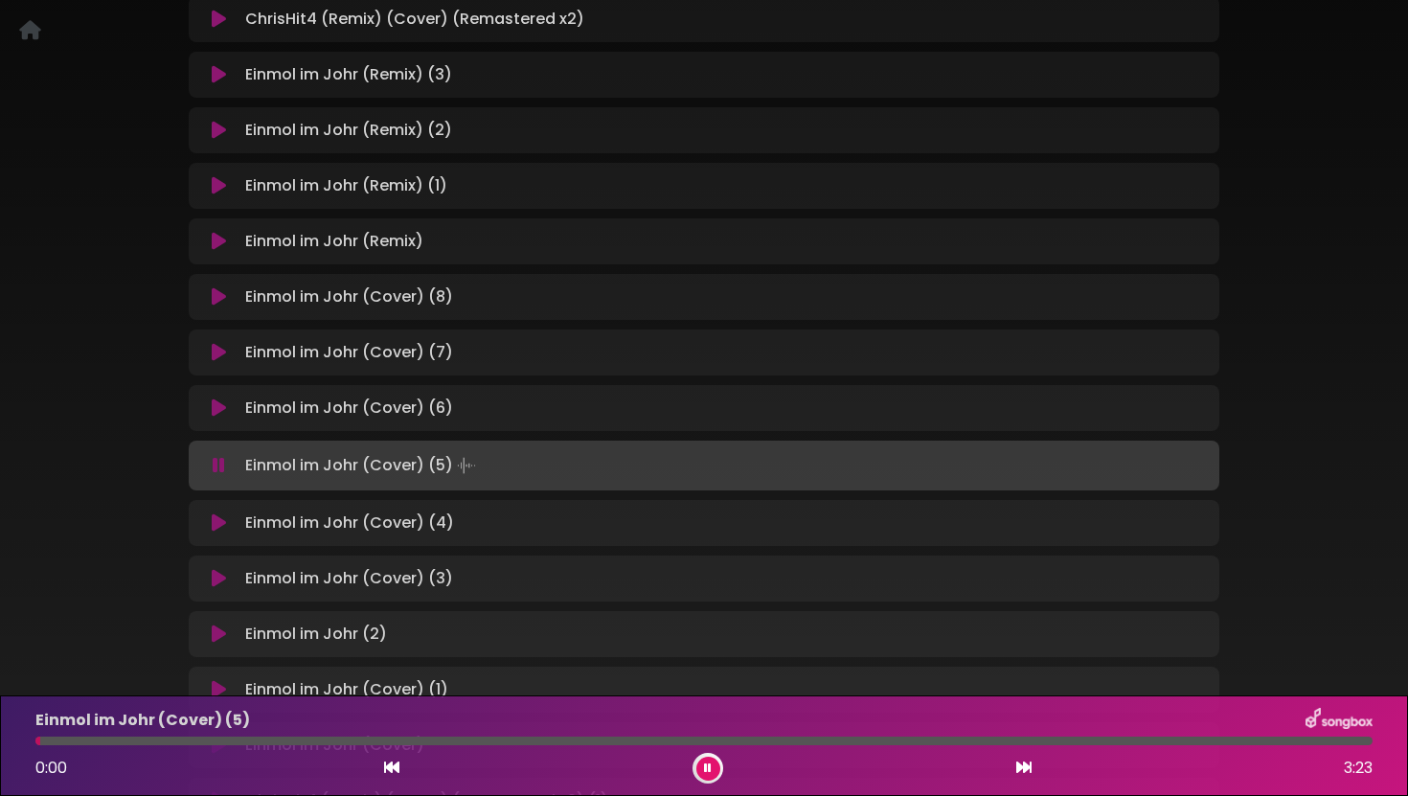
scroll to position [332, 0]
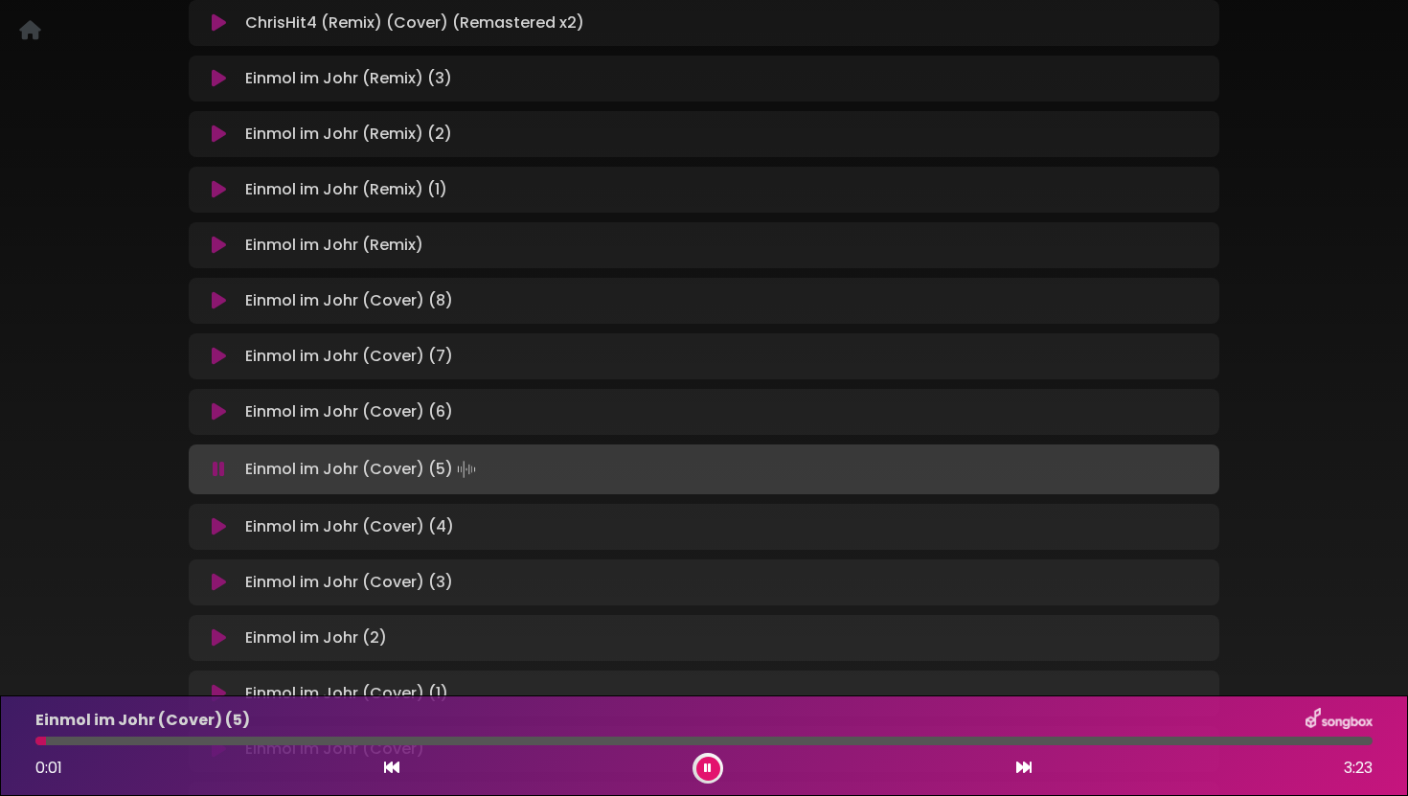
click at [217, 476] on icon at bounding box center [219, 469] width 12 height 19
